Goal: Navigation & Orientation: Find specific page/section

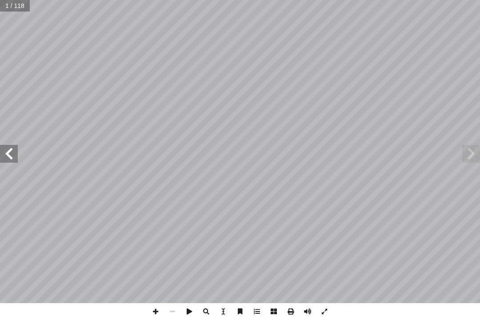
click at [5, 159] on span at bounding box center [9, 154] width 18 height 18
click at [17, 151] on span at bounding box center [9, 154] width 18 height 18
click at [7, 156] on span at bounding box center [9, 154] width 18 height 18
click at [17, 155] on span at bounding box center [9, 154] width 18 height 18
click at [12, 159] on span at bounding box center [9, 154] width 18 height 18
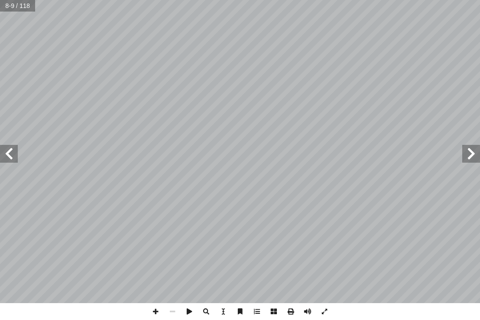
click at [359, 152] on span at bounding box center [471, 154] width 18 height 18
click at [6, 151] on span at bounding box center [9, 154] width 18 height 18
click at [10, 147] on span at bounding box center [9, 154] width 18 height 18
